Goal: Download file/media

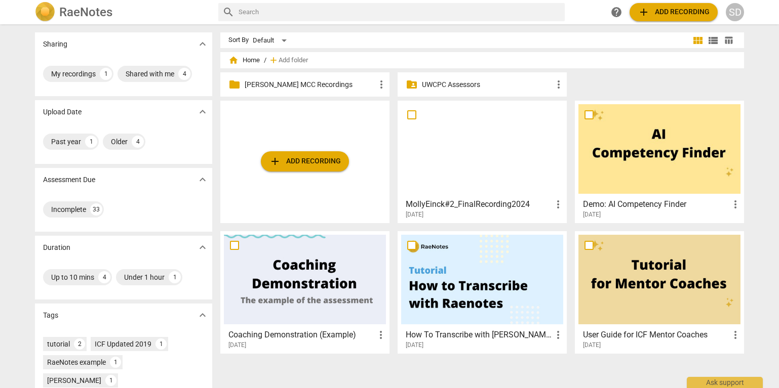
click at [458, 79] on p "UWCPC Assessors" at bounding box center [487, 84] width 131 height 11
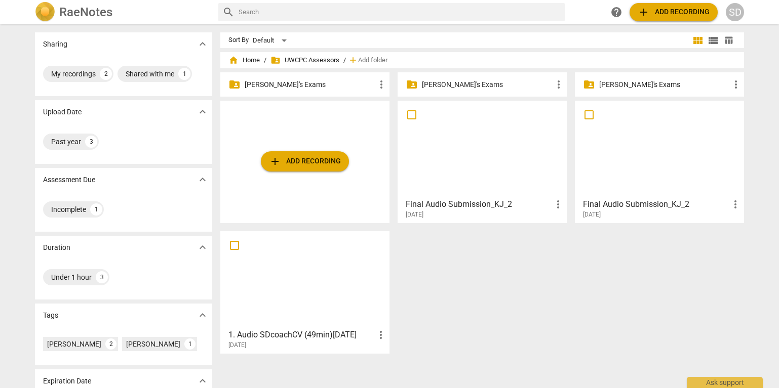
click at [651, 86] on p "[PERSON_NAME]'s Exams" at bounding box center [664, 84] width 131 height 11
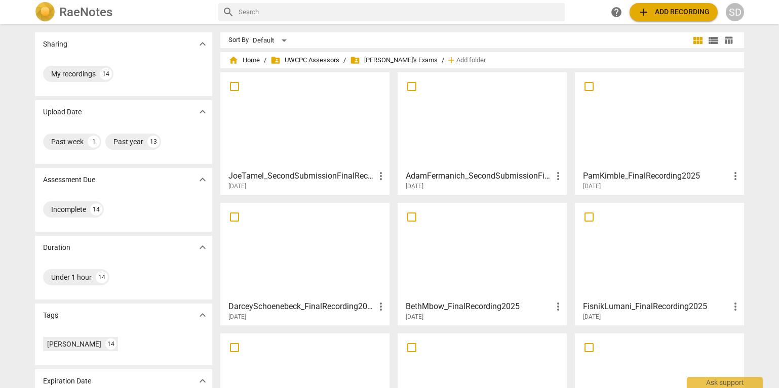
click at [304, 142] on div at bounding box center [305, 121] width 162 height 90
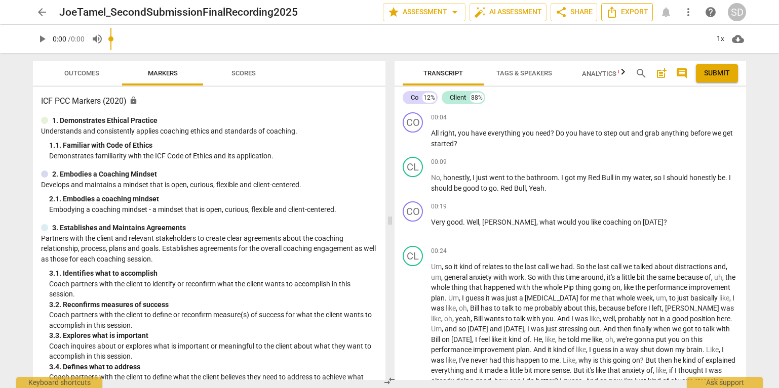
click at [613, 12] on icon "Export" at bounding box center [611, 12] width 12 height 12
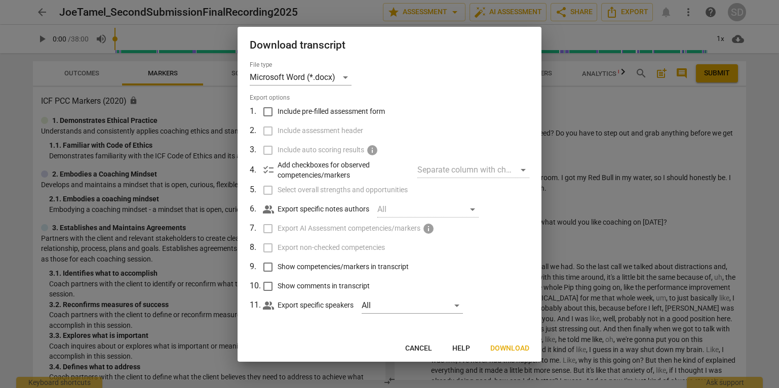
click at [504, 348] on span "Download" at bounding box center [509, 349] width 39 height 10
